Goal: Task Accomplishment & Management: Manage account settings

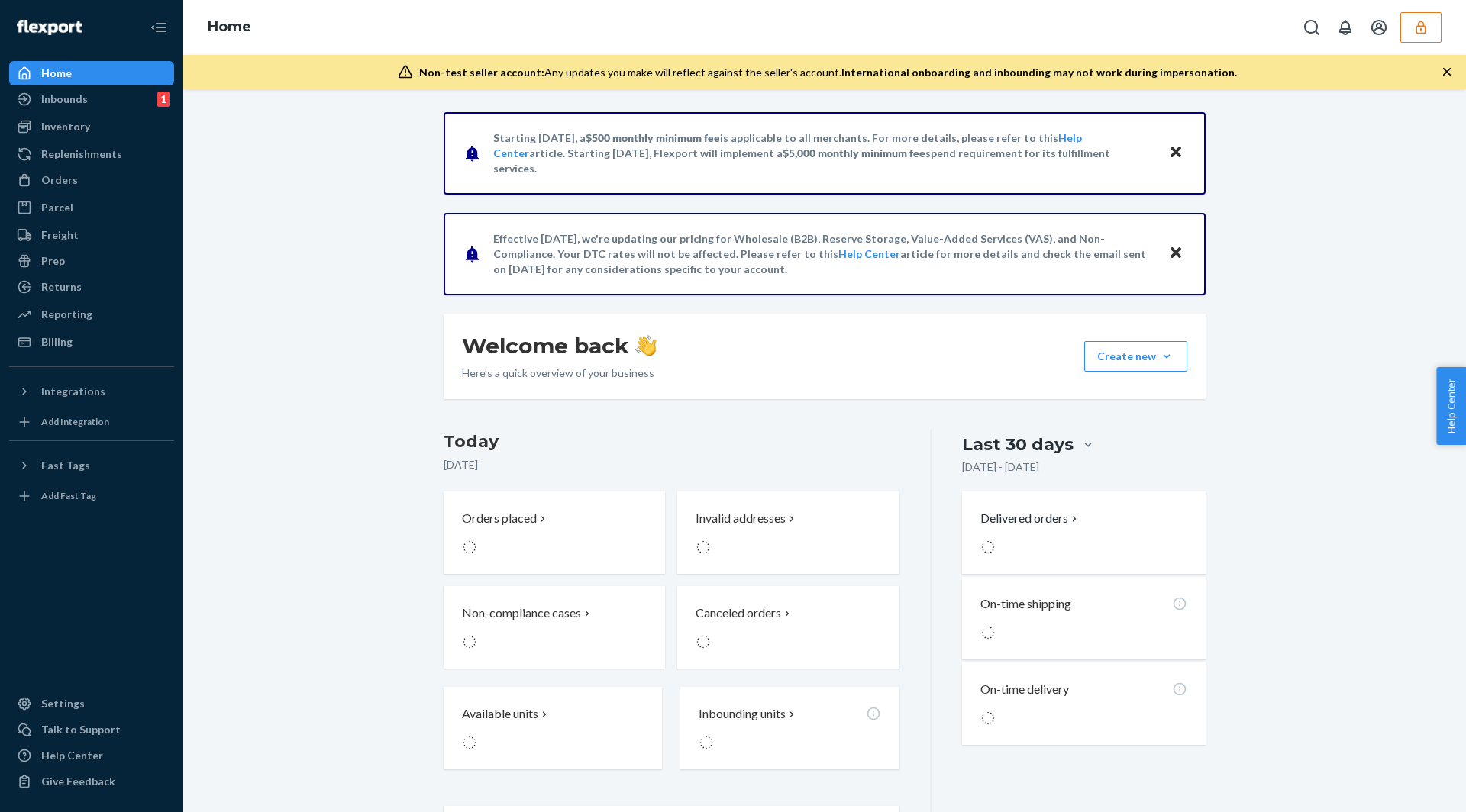
click at [1413, 22] on button "button" at bounding box center [1421, 27] width 41 height 31
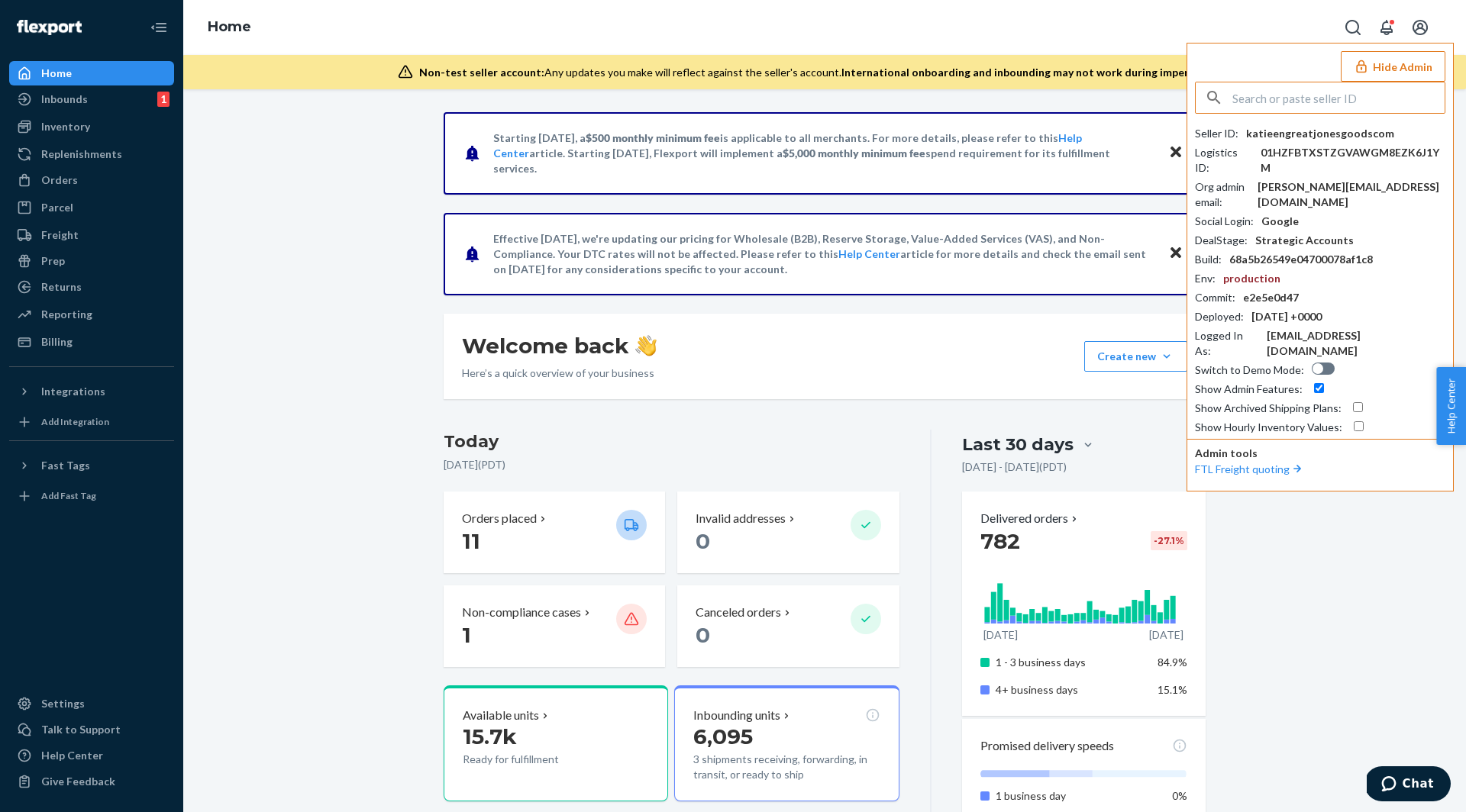
click at [1273, 107] on input "text" at bounding box center [1338, 98] width 212 height 31
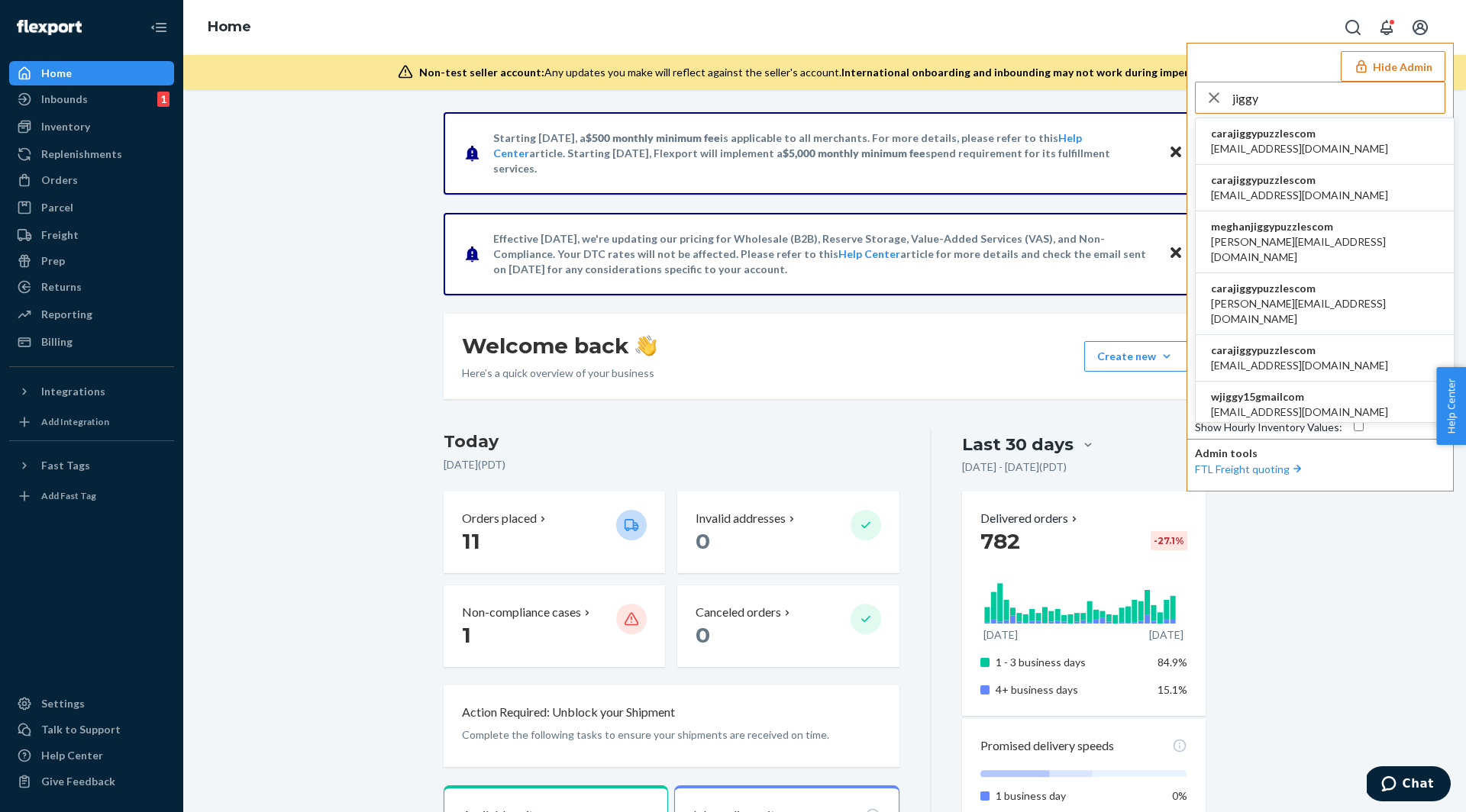
type input "jiggy"
click at [1251, 126] on span "carajiggypuzzlescom" at bounding box center [1299, 133] width 177 height 15
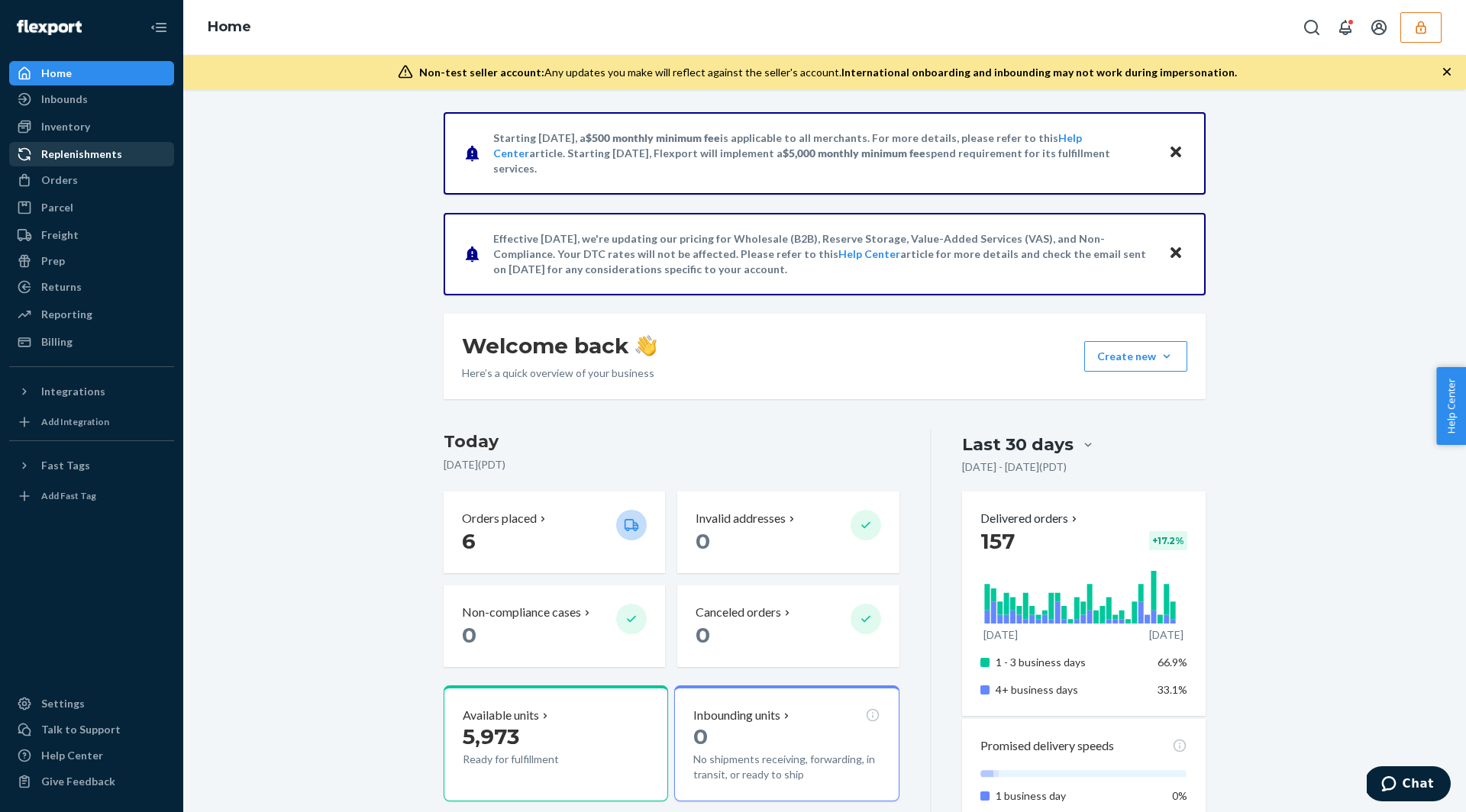
click at [49, 151] on div "Replenishments" at bounding box center [82, 154] width 81 height 15
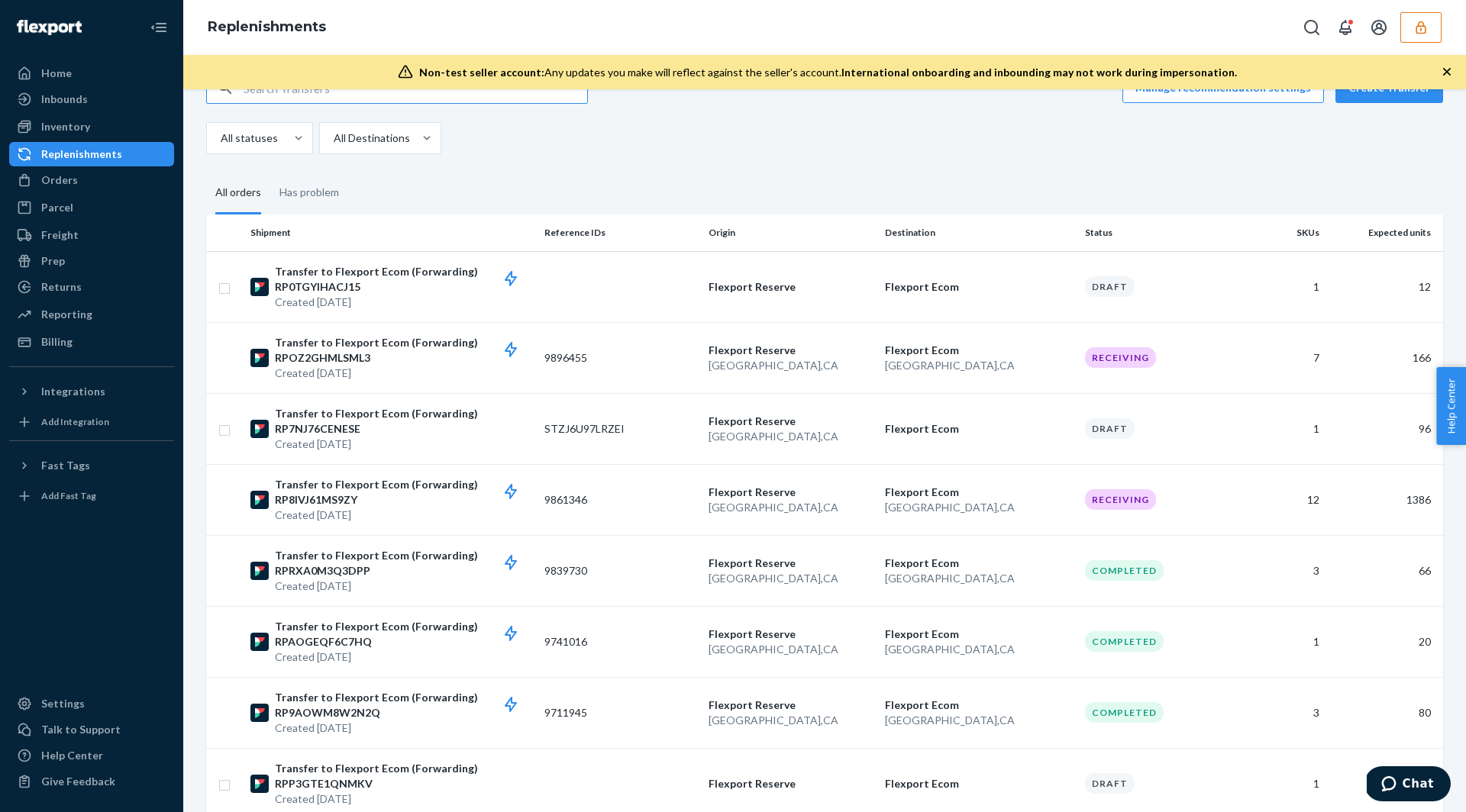
scroll to position [117, 0]
click at [367, 335] on p "Transfer to Flexport Ecom (Forwarding) RPOZ2GHMLSML3" at bounding box center [404, 349] width 257 height 31
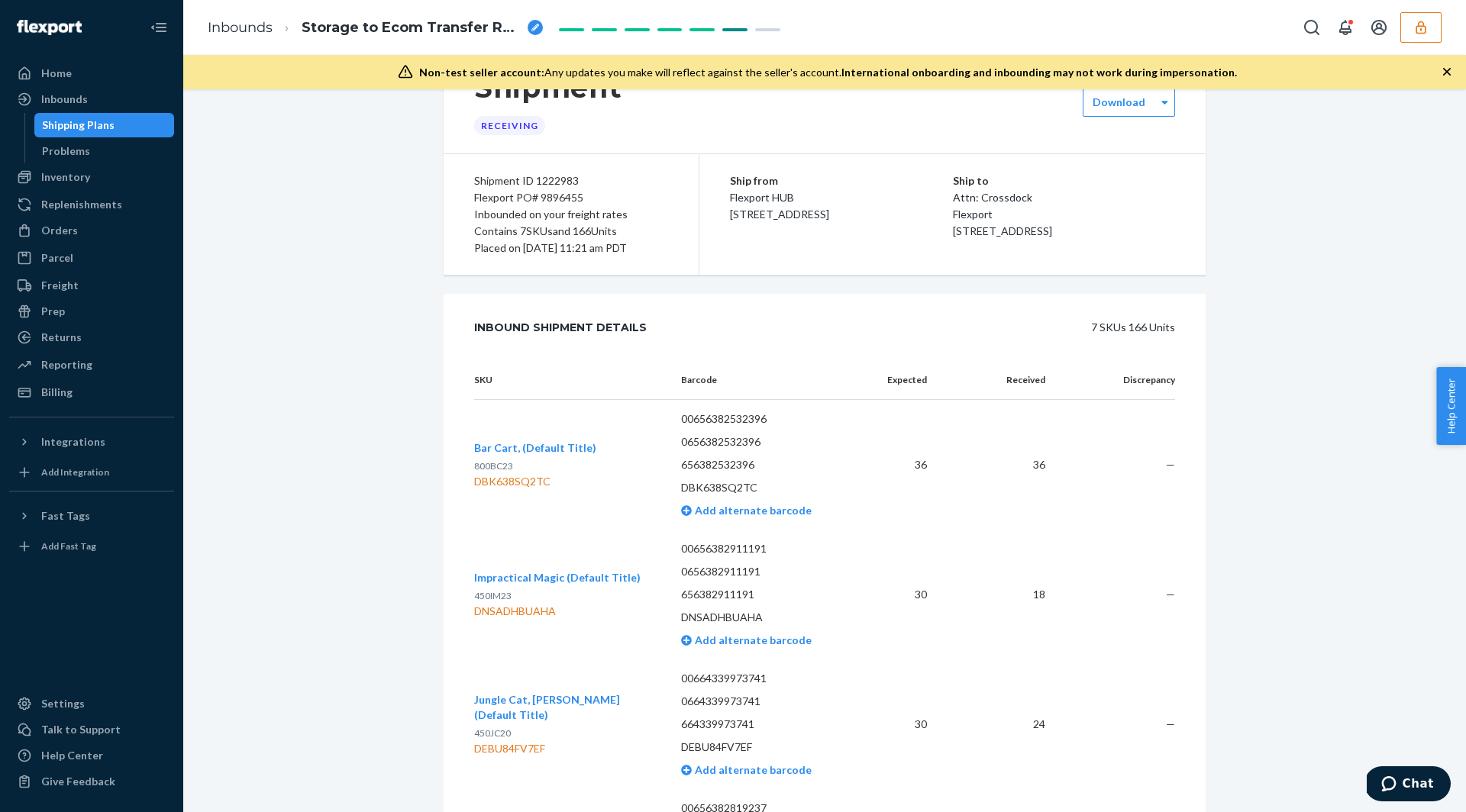
scroll to position [75, 0]
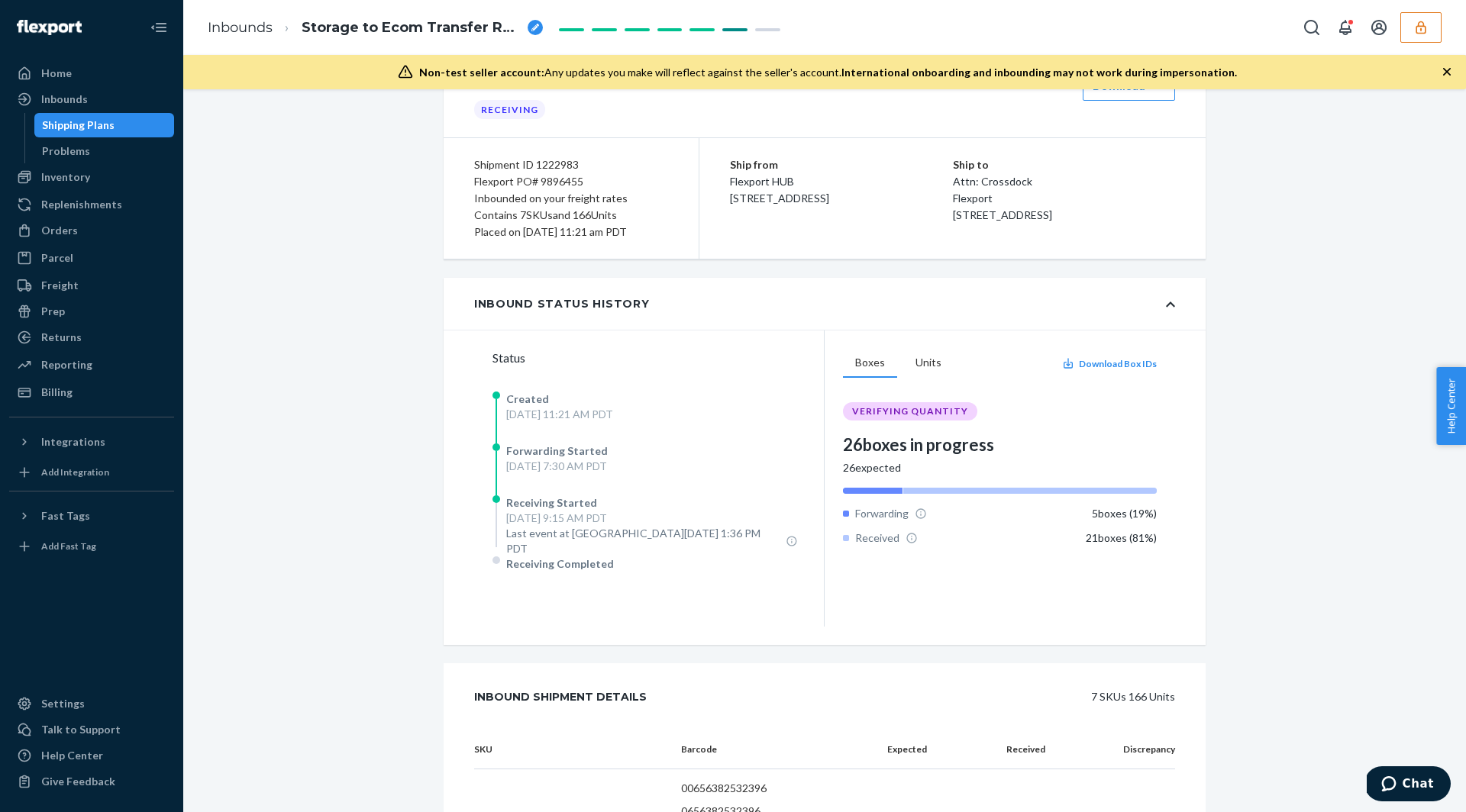
click at [588, 341] on div "Status Created Tue, Aug 12 at 11:21 AM PDT Forwarding Started Thu, Aug 14 at 7:…" at bounding box center [649, 479] width 350 height 296
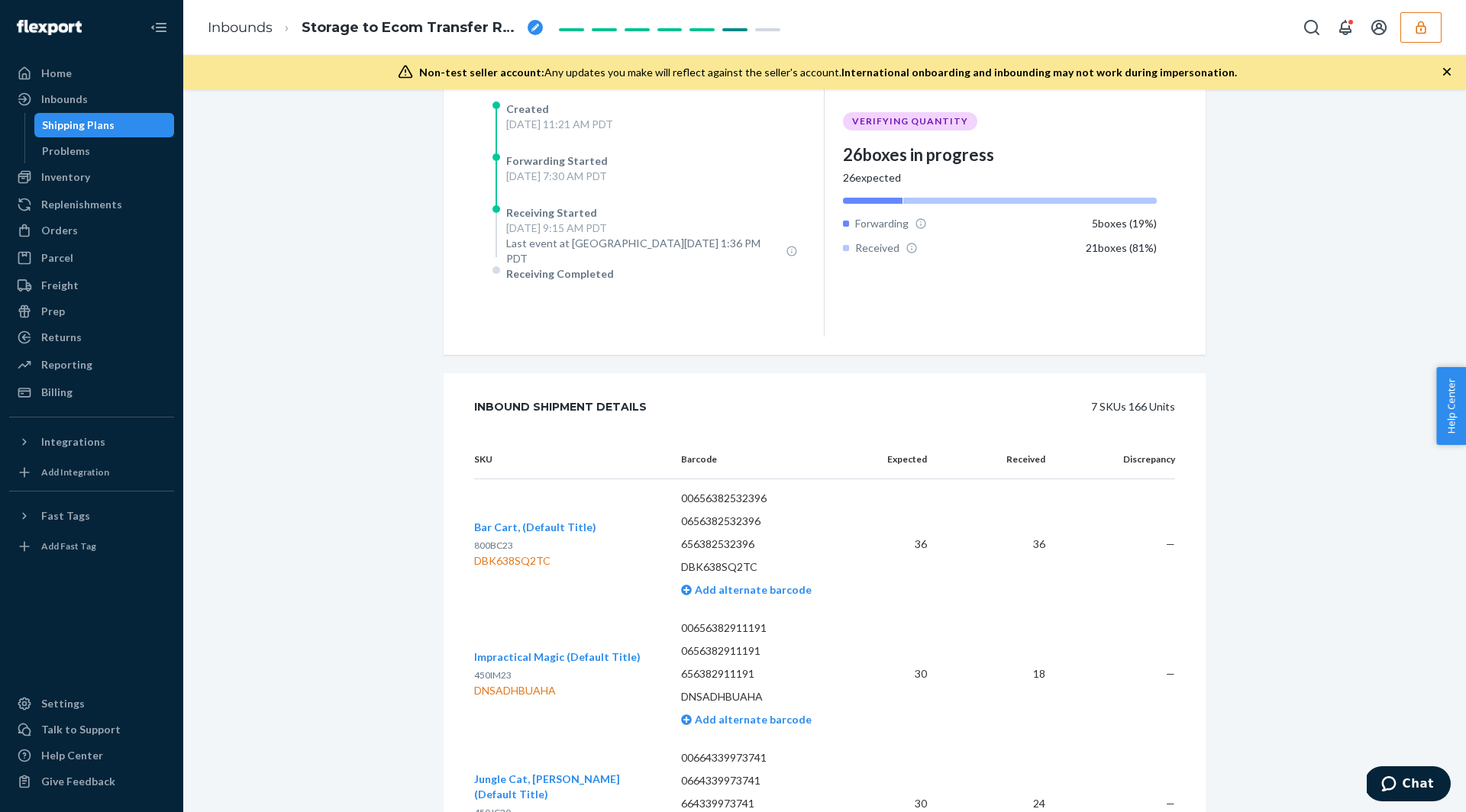
scroll to position [367, 0]
click at [493, 552] on div "DBK638SQ2TC" at bounding box center [535, 559] width 122 height 15
copy div "DBK638SQ2TC"
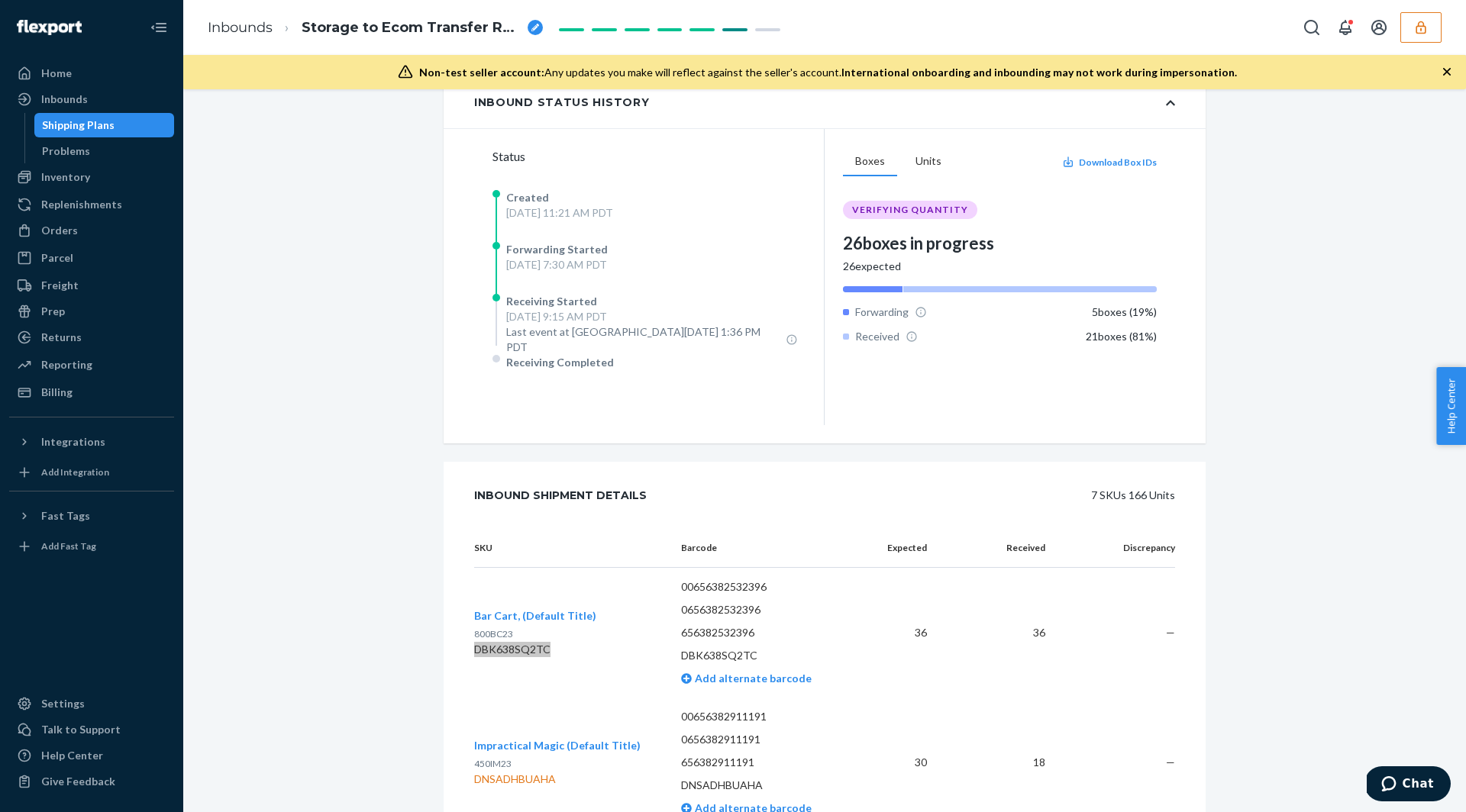
scroll to position [562, 0]
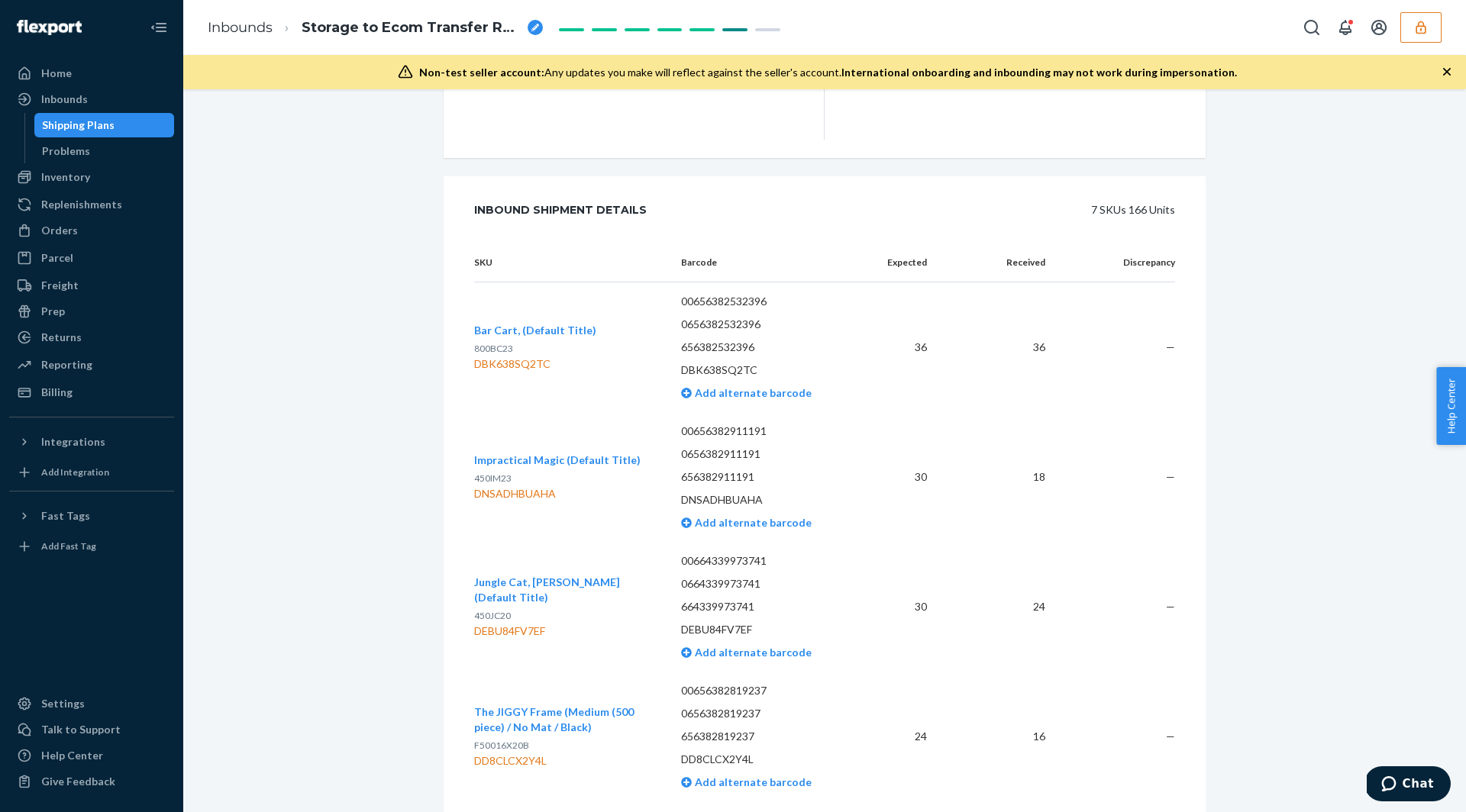
click at [538, 357] on div "DBK638SQ2TC" at bounding box center [535, 364] width 122 height 15
click at [544, 357] on div "DBK638SQ2TC" at bounding box center [535, 364] width 122 height 15
copy div "DBK638SQ2TC"
click at [72, 203] on div "Replenishments" at bounding box center [82, 205] width 81 height 15
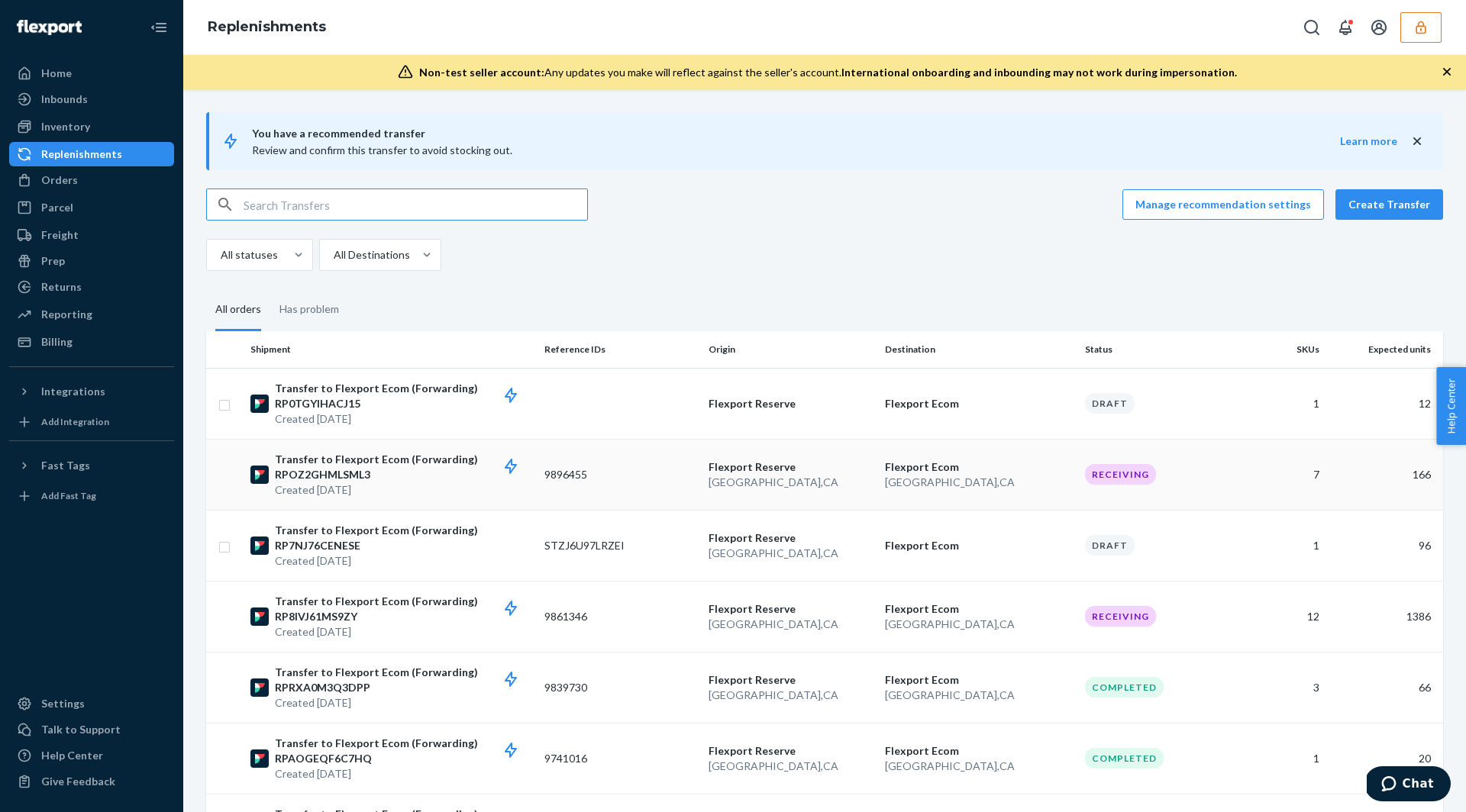
click at [835, 440] on td "Flexport Reserve San Bernardino , CA" at bounding box center [790, 475] width 176 height 71
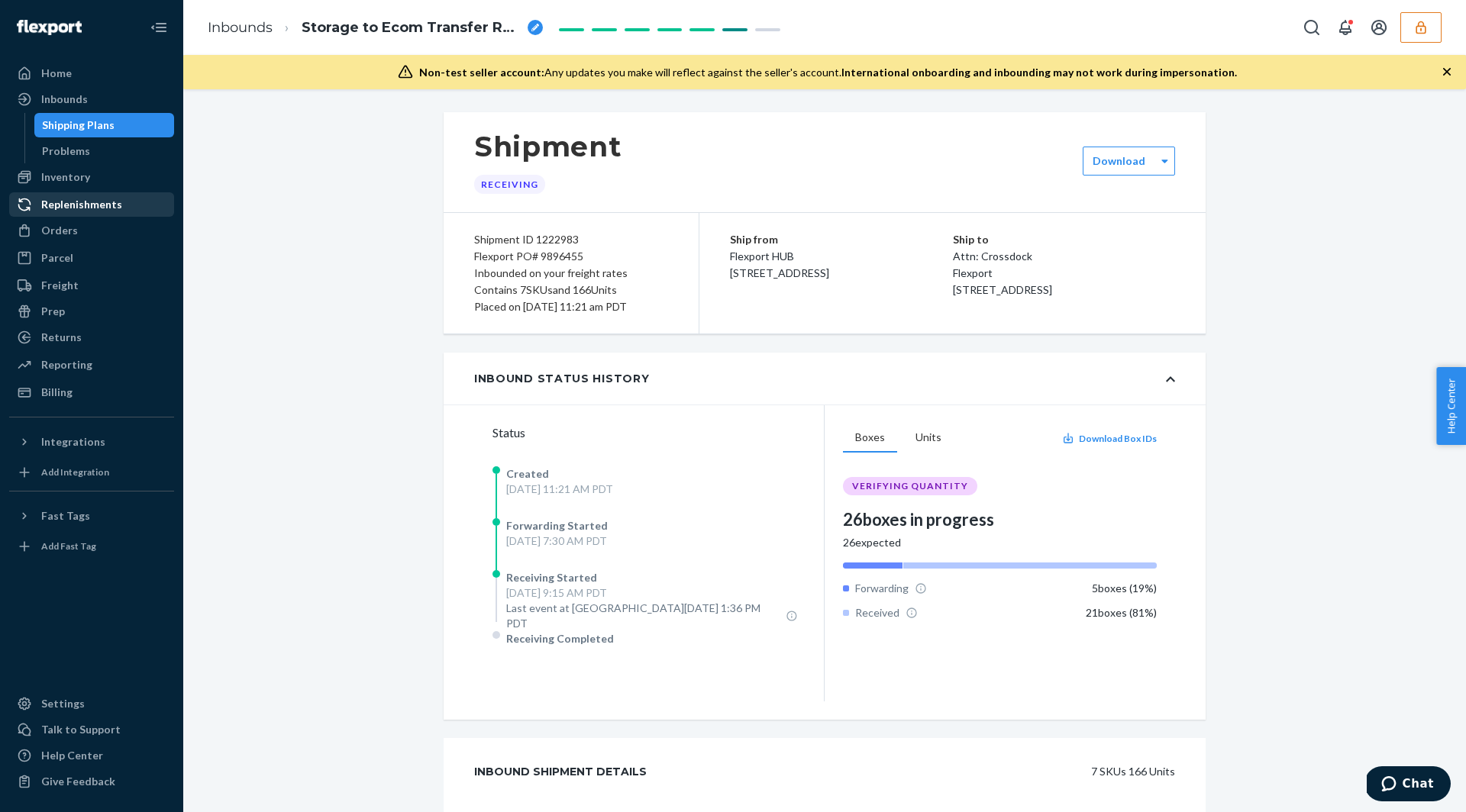
click at [67, 205] on div "Replenishments" at bounding box center [82, 205] width 81 height 15
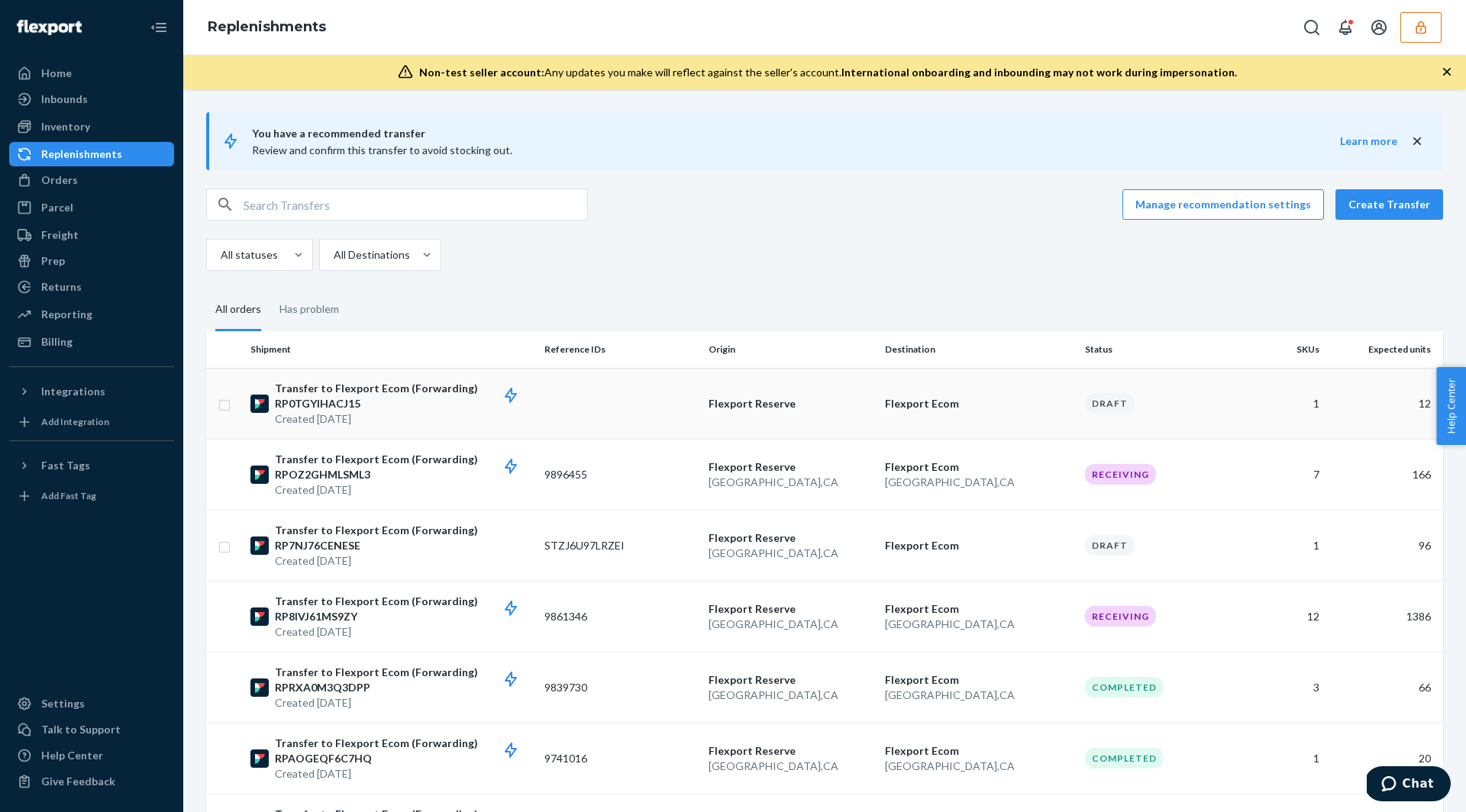
click at [790, 414] on td "Flexport Reserve" at bounding box center [790, 404] width 176 height 71
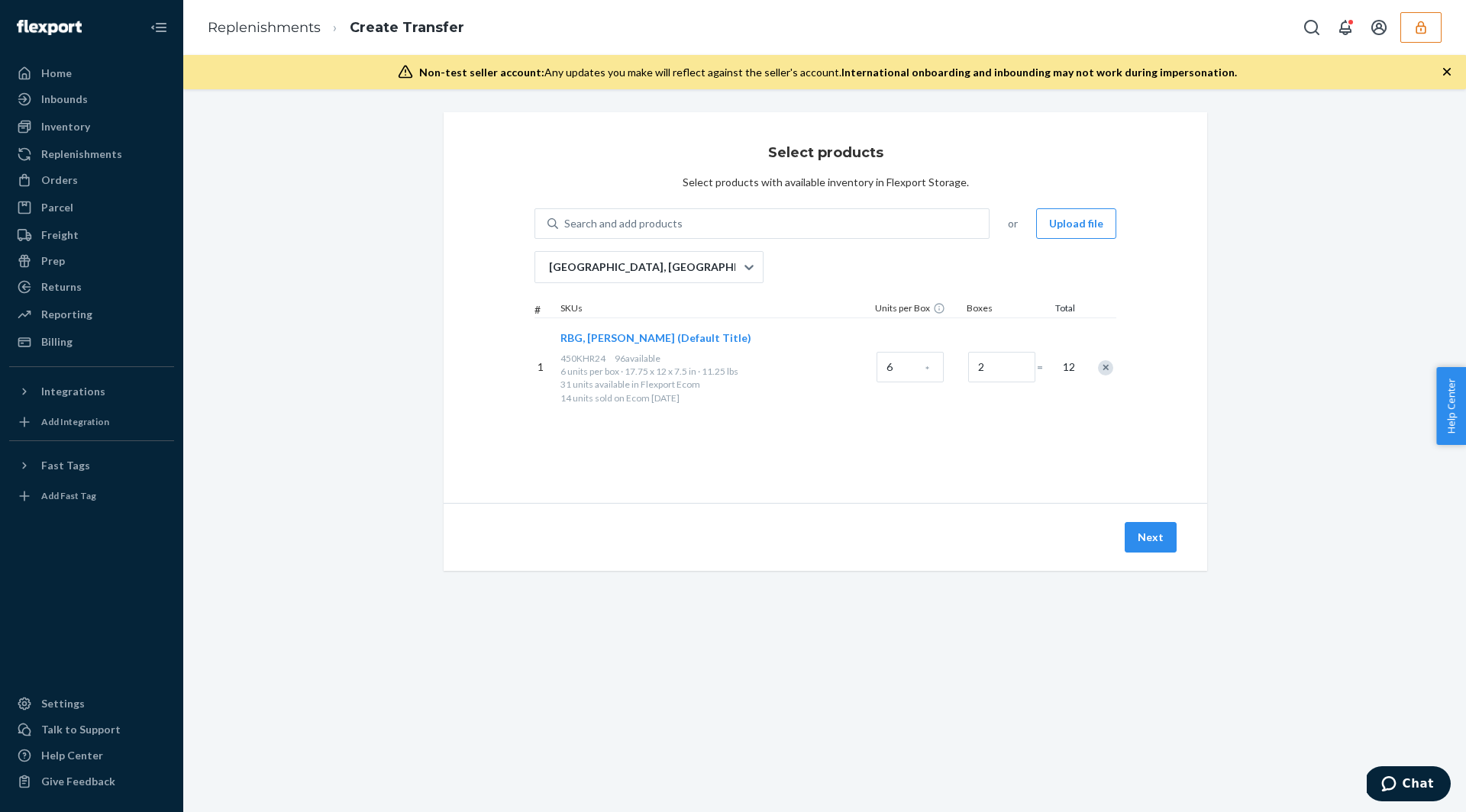
click at [927, 364] on span "*" at bounding box center [927, 370] width 4 height 15
click at [919, 364] on input "6" at bounding box center [910, 367] width 67 height 31
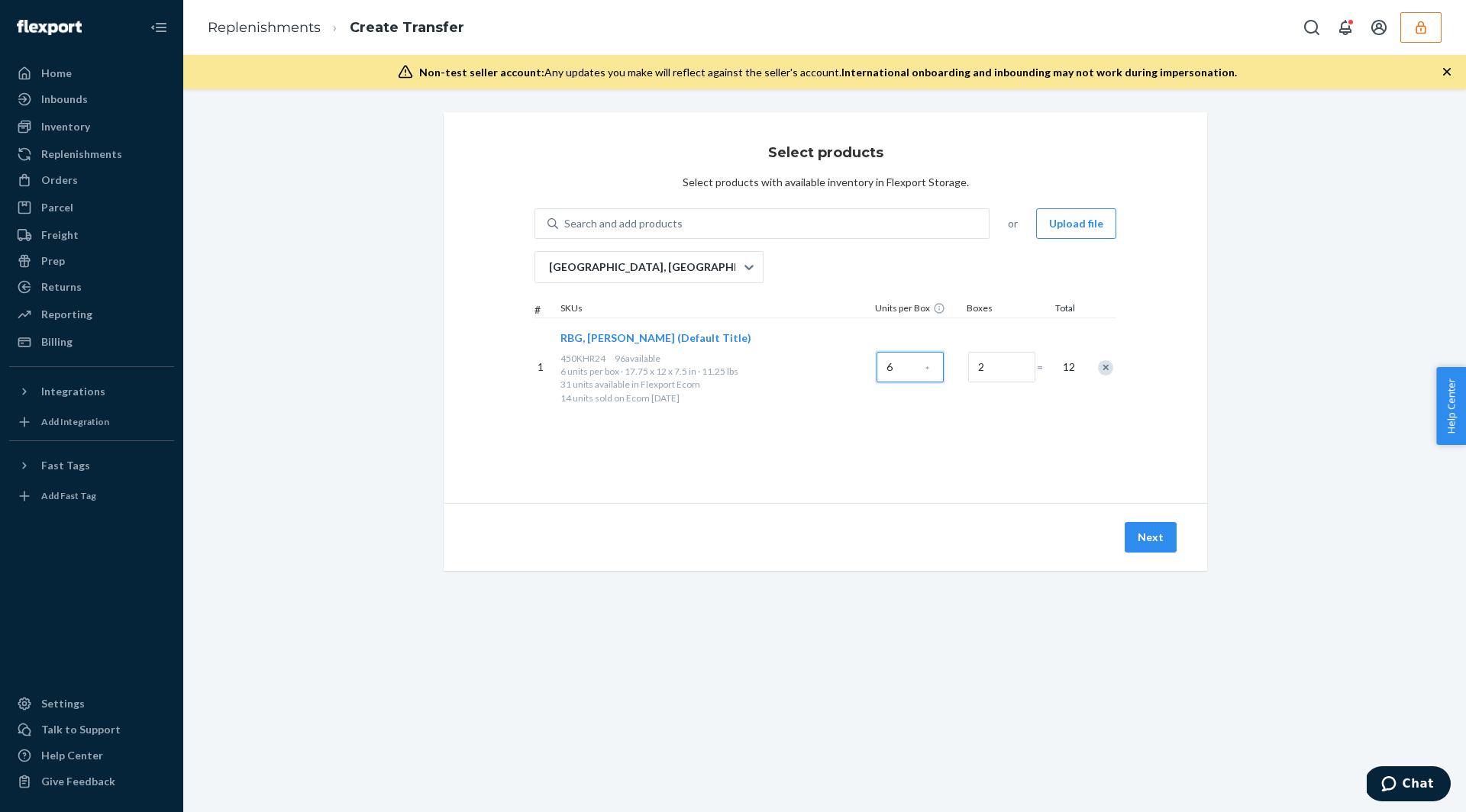
click at [919, 364] on input "6" at bounding box center [910, 367] width 67 height 31
click at [802, 403] on div "RBG, Katy Hirschfeld (Default Title) 450KHR24 96 available 6 units per box · 17…" at bounding box center [715, 368] width 316 height 99
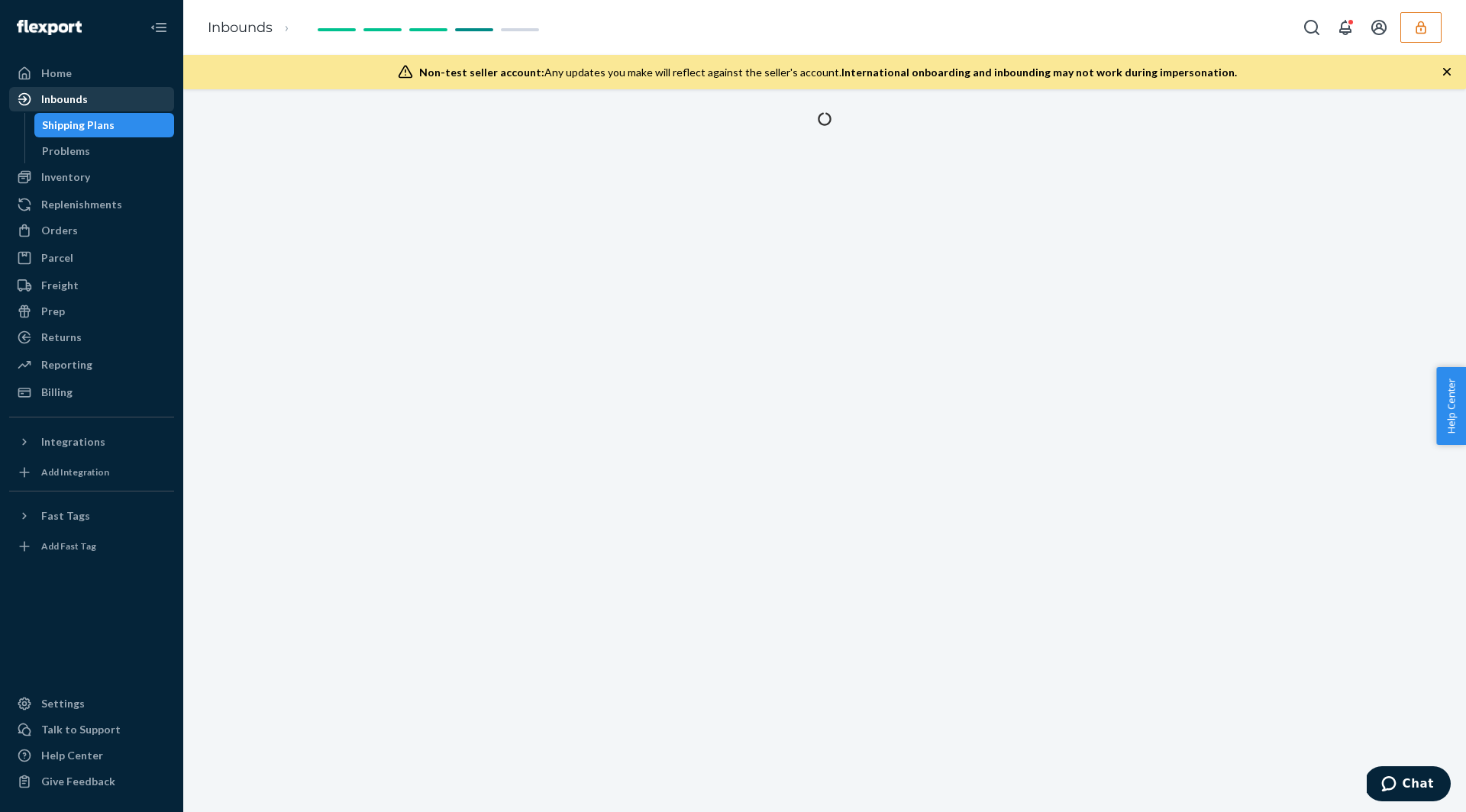
click at [61, 101] on div "Inbounds" at bounding box center [65, 99] width 47 height 15
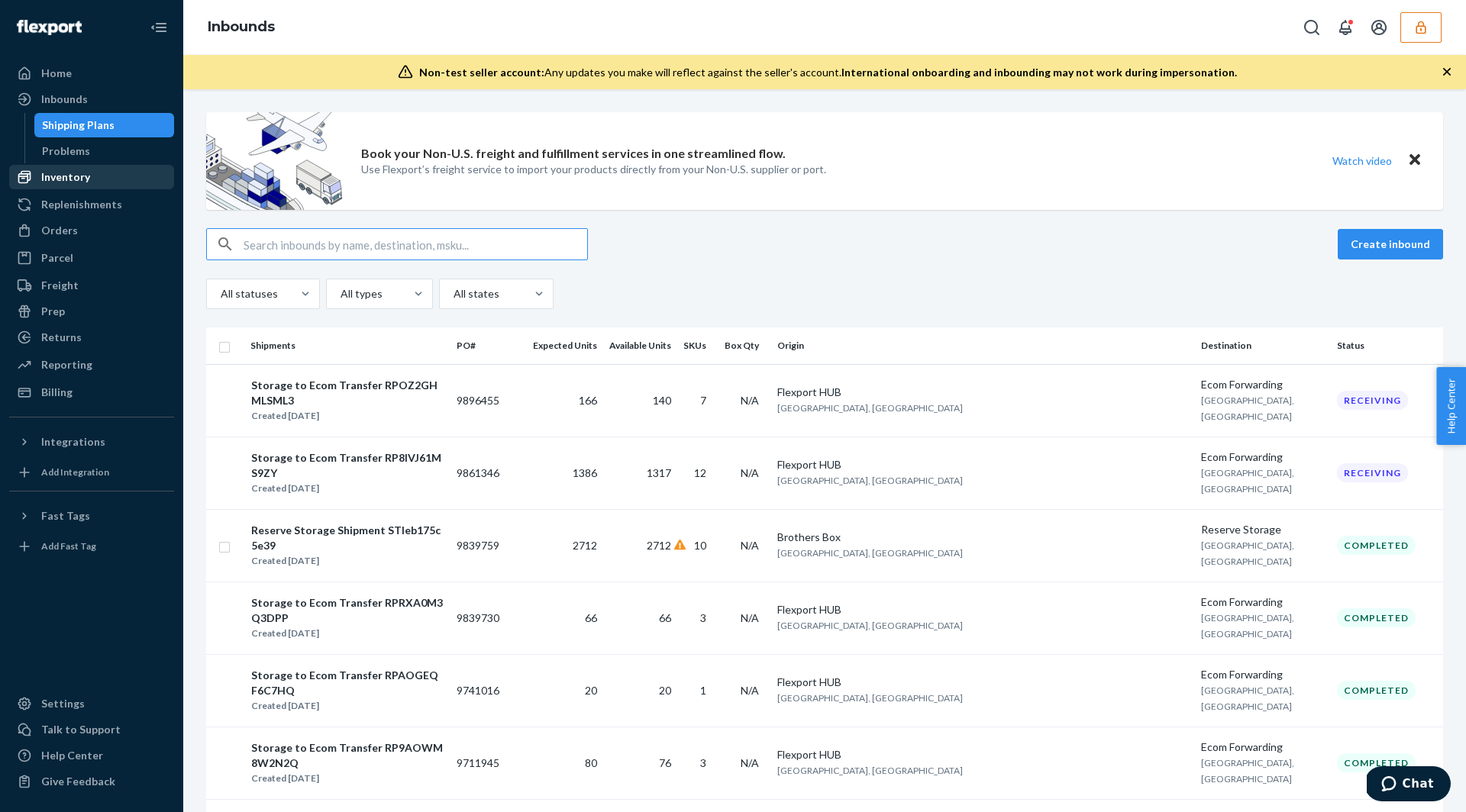
click at [68, 179] on div "Inventory" at bounding box center [66, 177] width 49 height 15
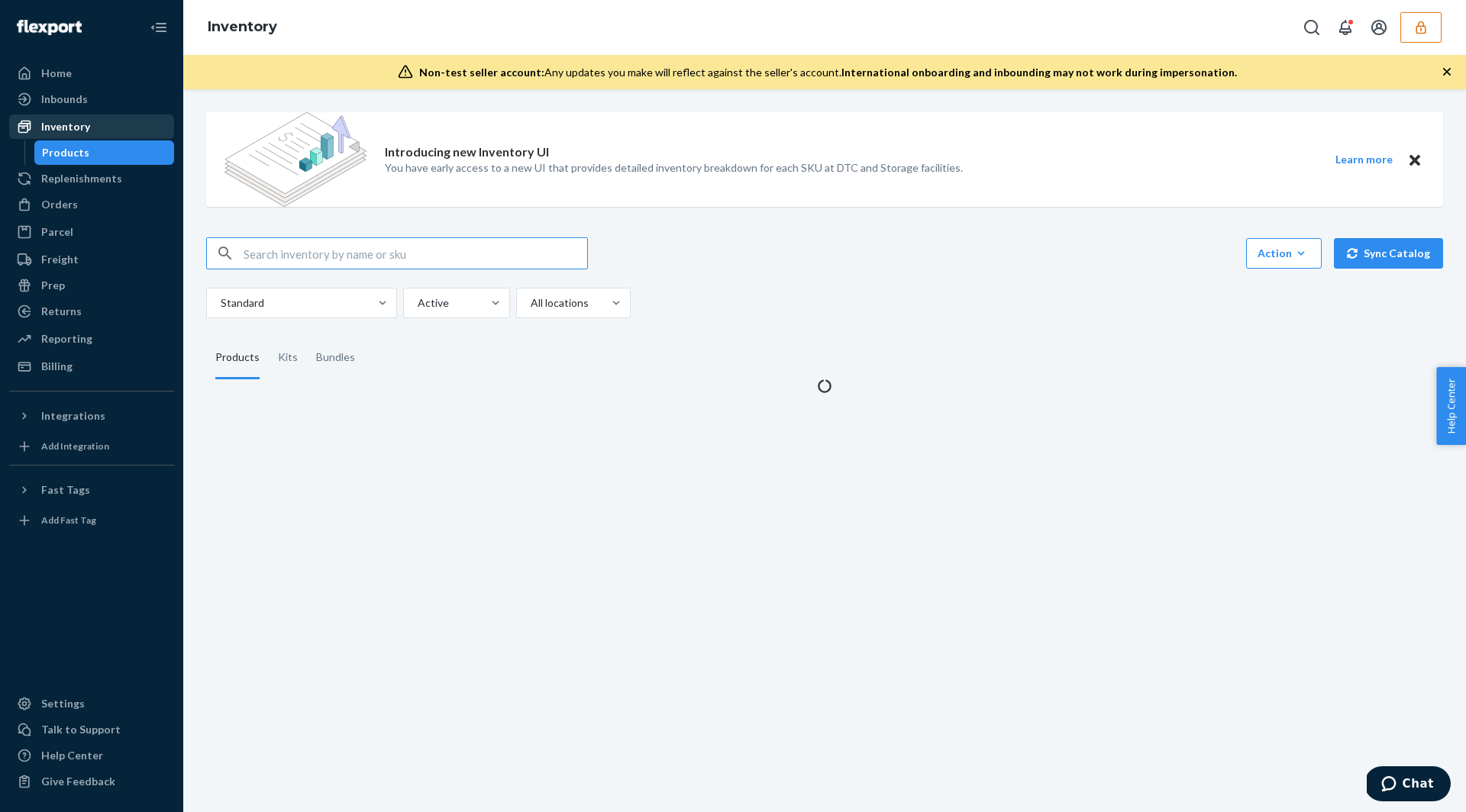
type input "https://portal.flexport.com/inbounds/871445/shipments/1222983"
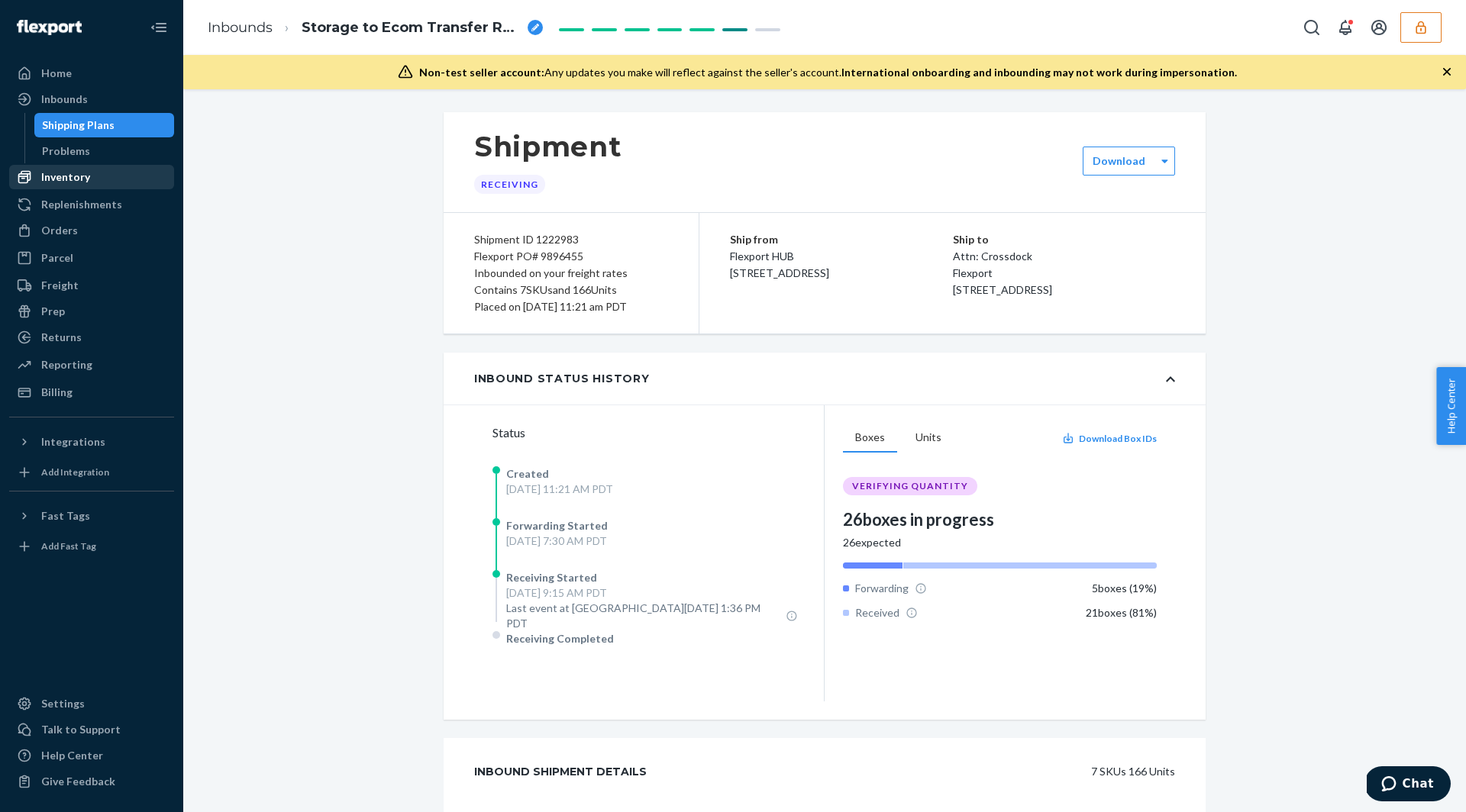
click at [54, 170] on div "Inventory" at bounding box center [66, 177] width 49 height 15
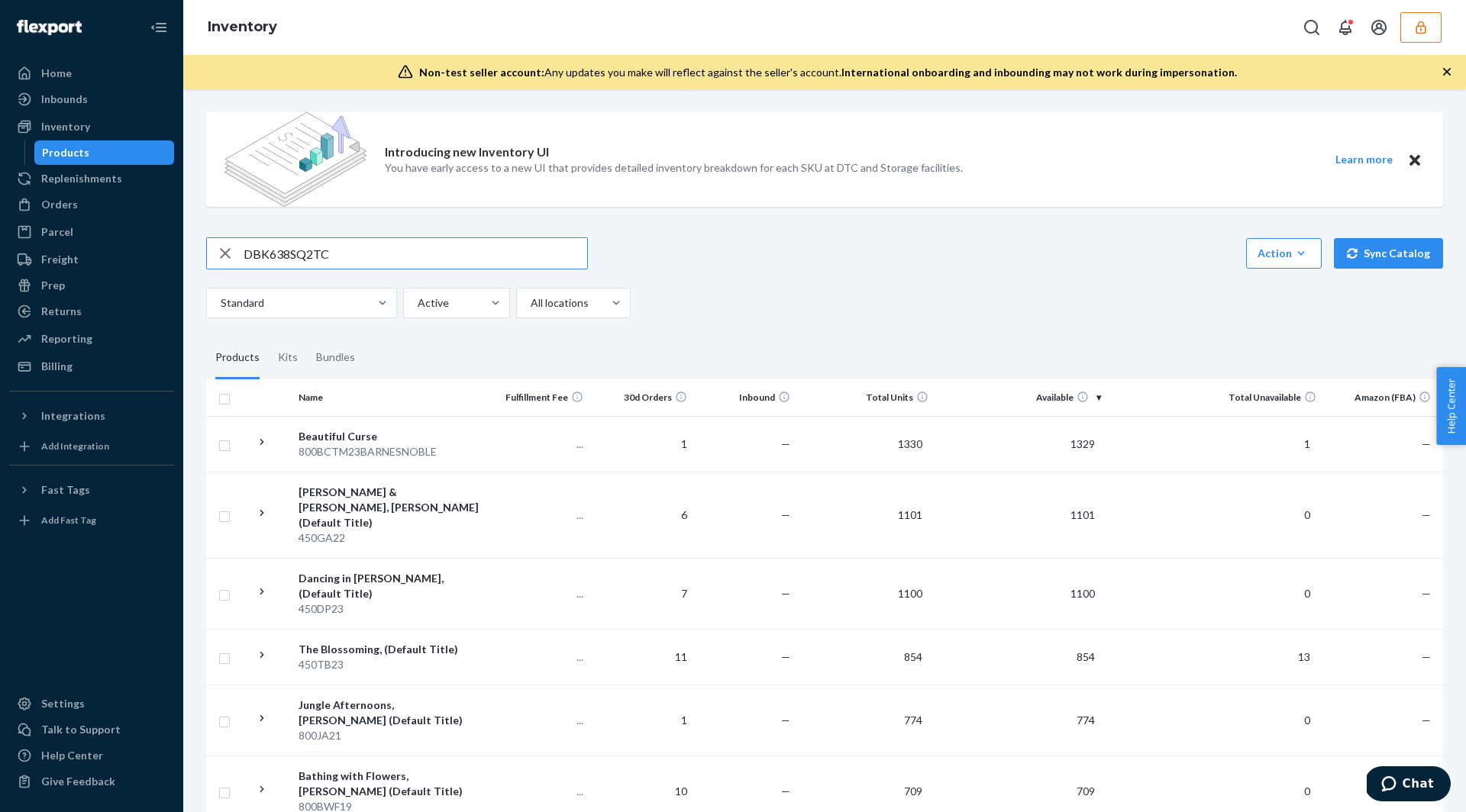
type input "DBK638SQ2TC"
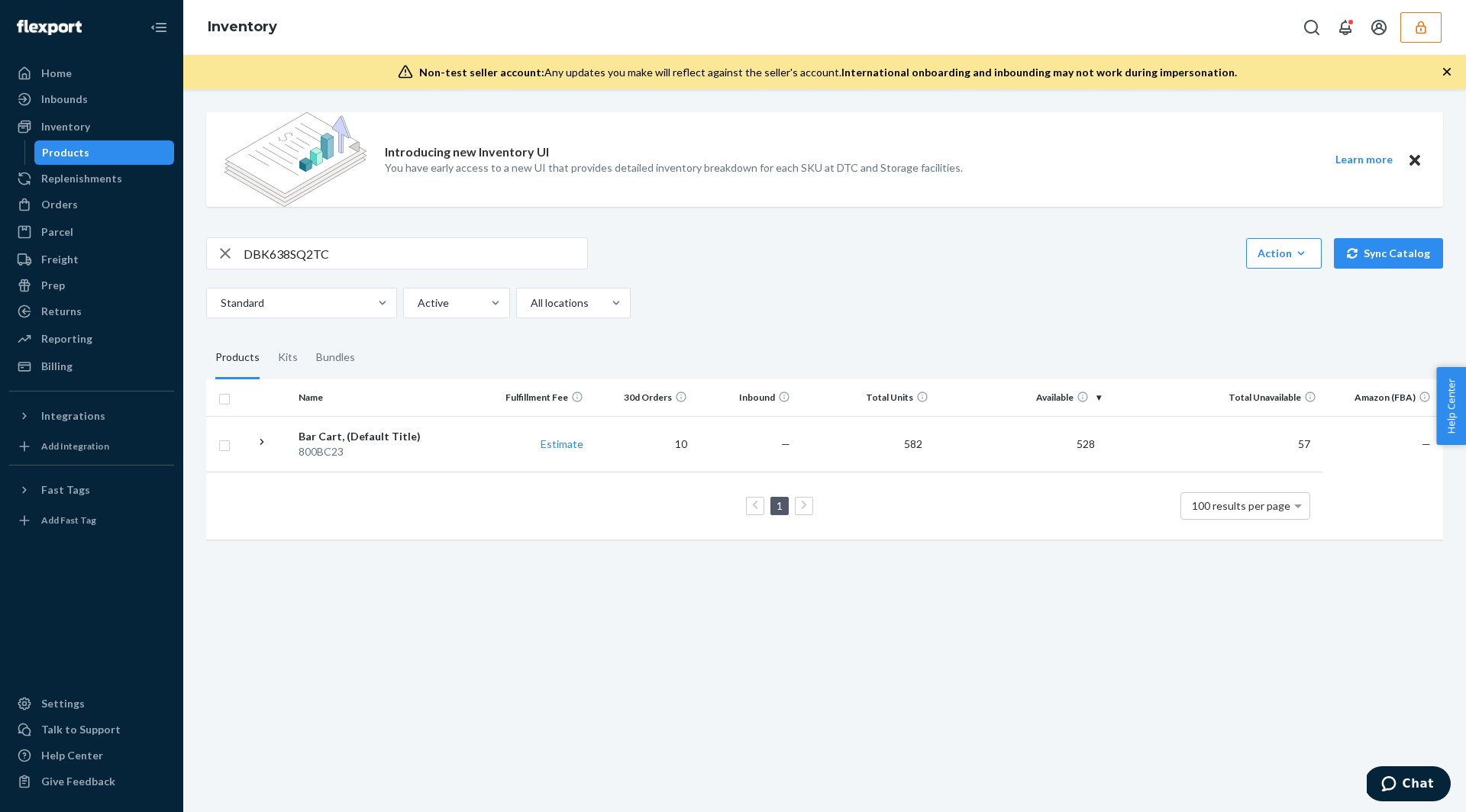
click at [699, 290] on div "Standard Active All locations" at bounding box center [819, 303] width 1226 height 31
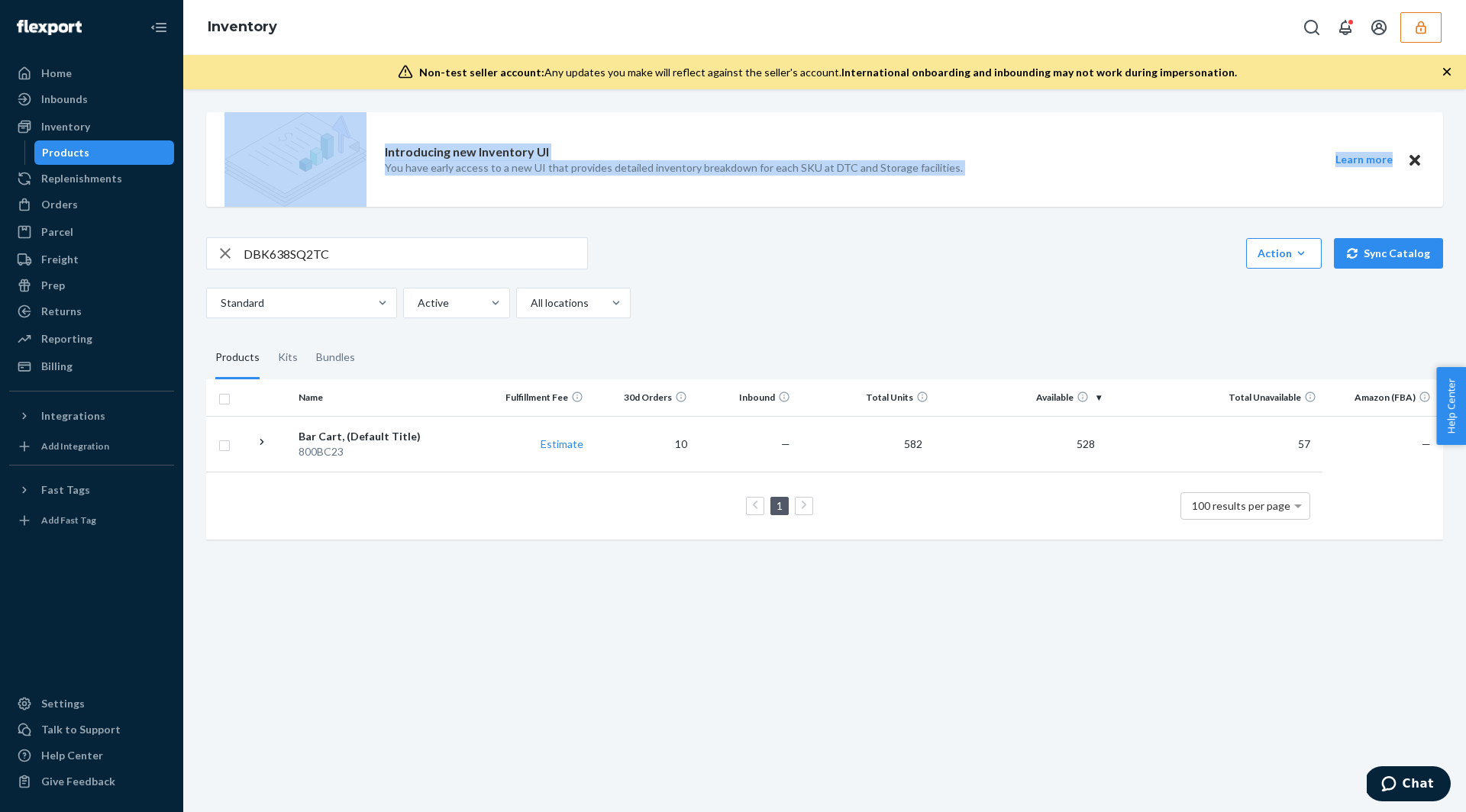
drag, startPoint x: 642, startPoint y: 244, endPoint x: 597, endPoint y: 23, distance: 225.5
click at [603, 32] on div "Inventory Non-test seller account: Any updates you make will reflect against th…" at bounding box center [825, 406] width 1283 height 812
